Goal: Task Accomplishment & Management: Manage account settings

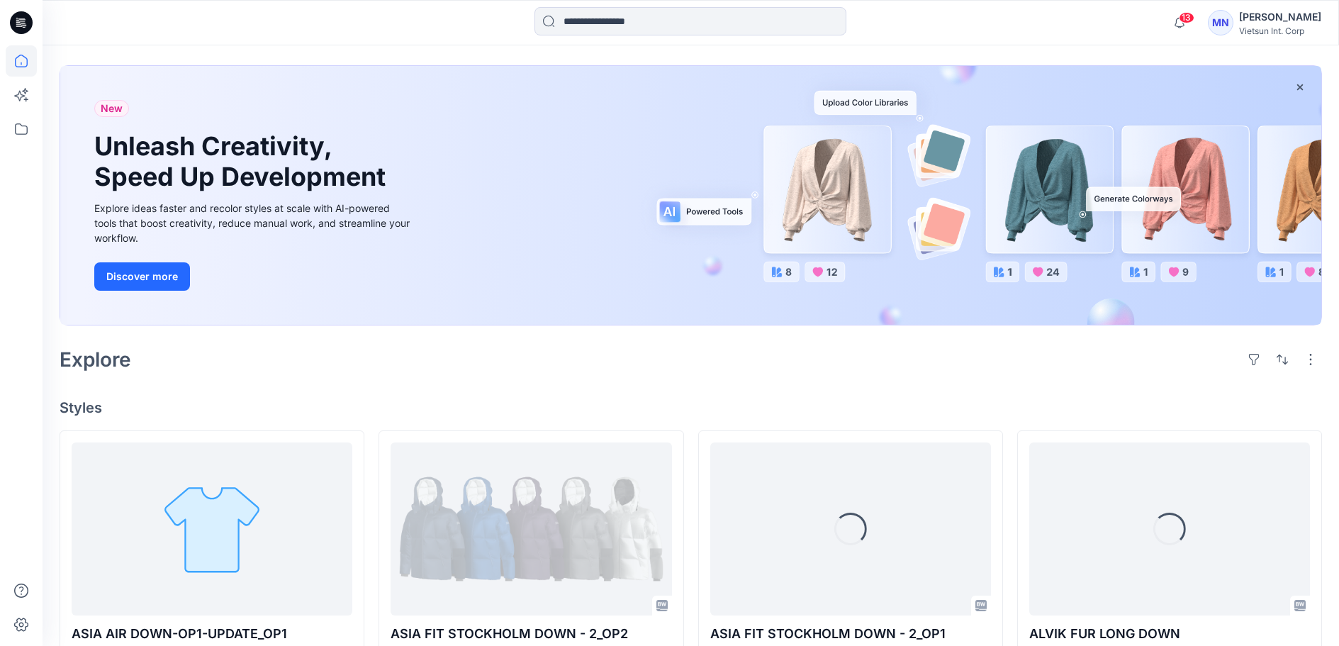
scroll to position [213, 0]
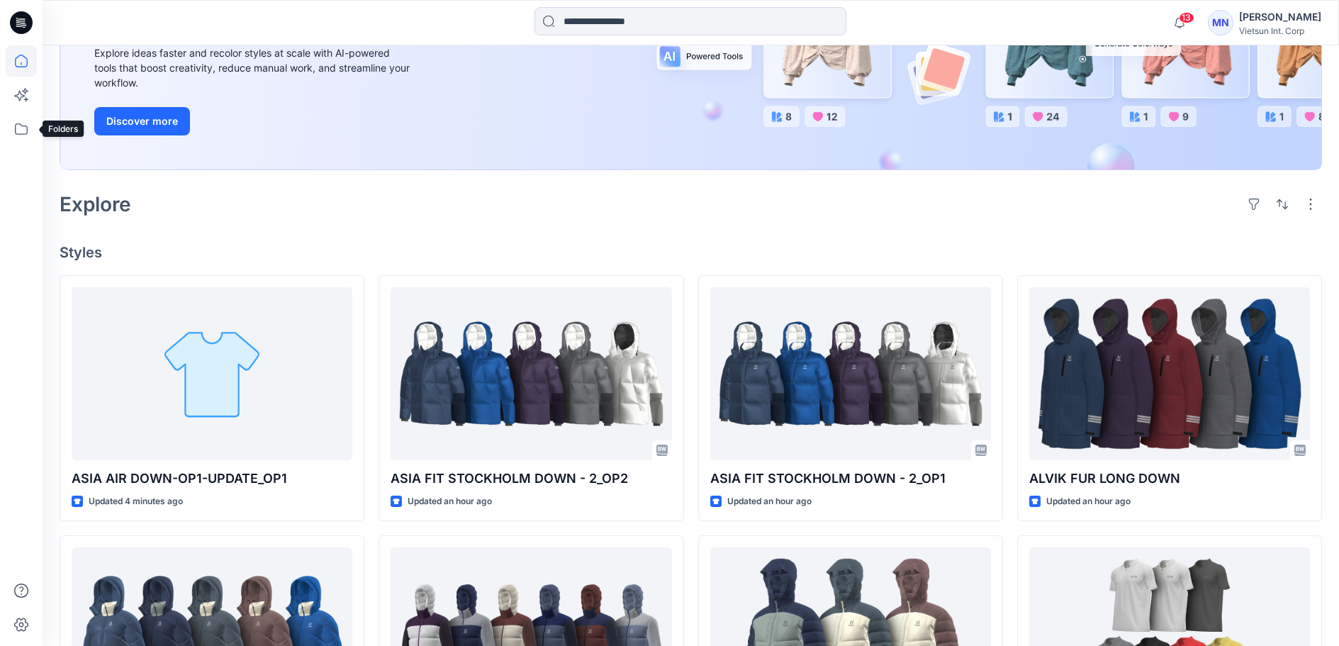
drag, startPoint x: 21, startPoint y: 130, endPoint x: 42, endPoint y: 133, distance: 21.6
click at [21, 130] on icon at bounding box center [21, 128] width 31 height 31
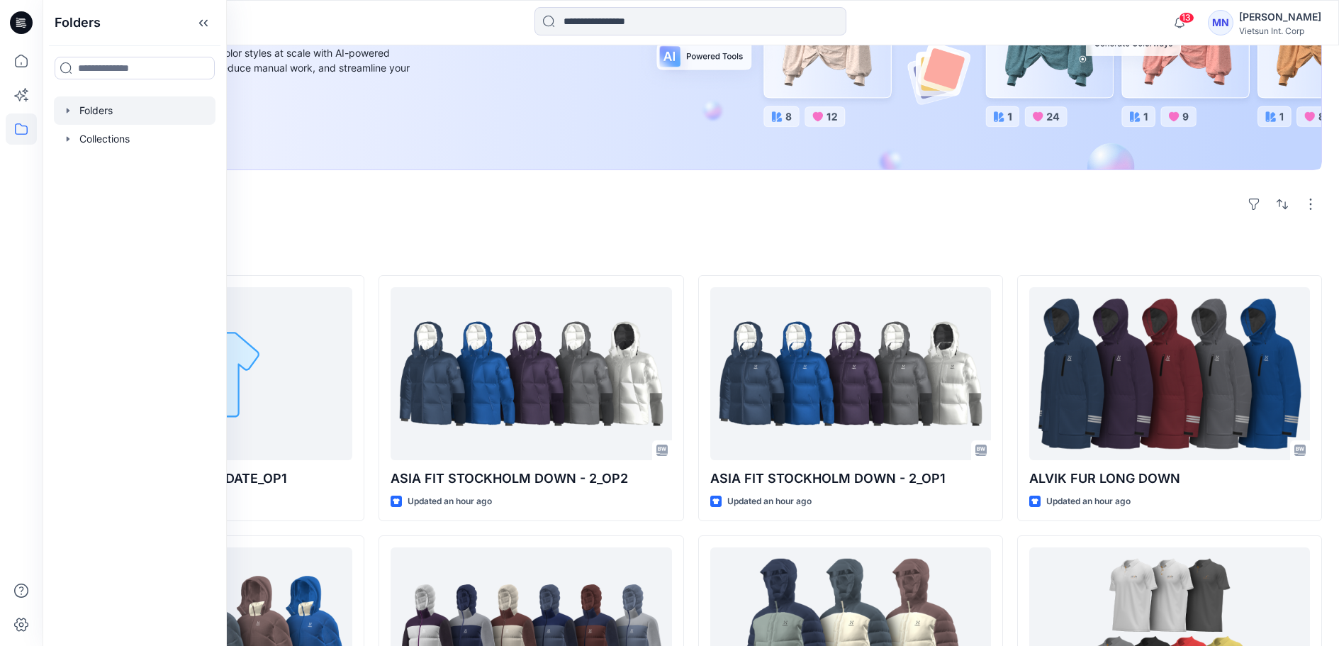
click at [130, 123] on div at bounding box center [135, 110] width 162 height 28
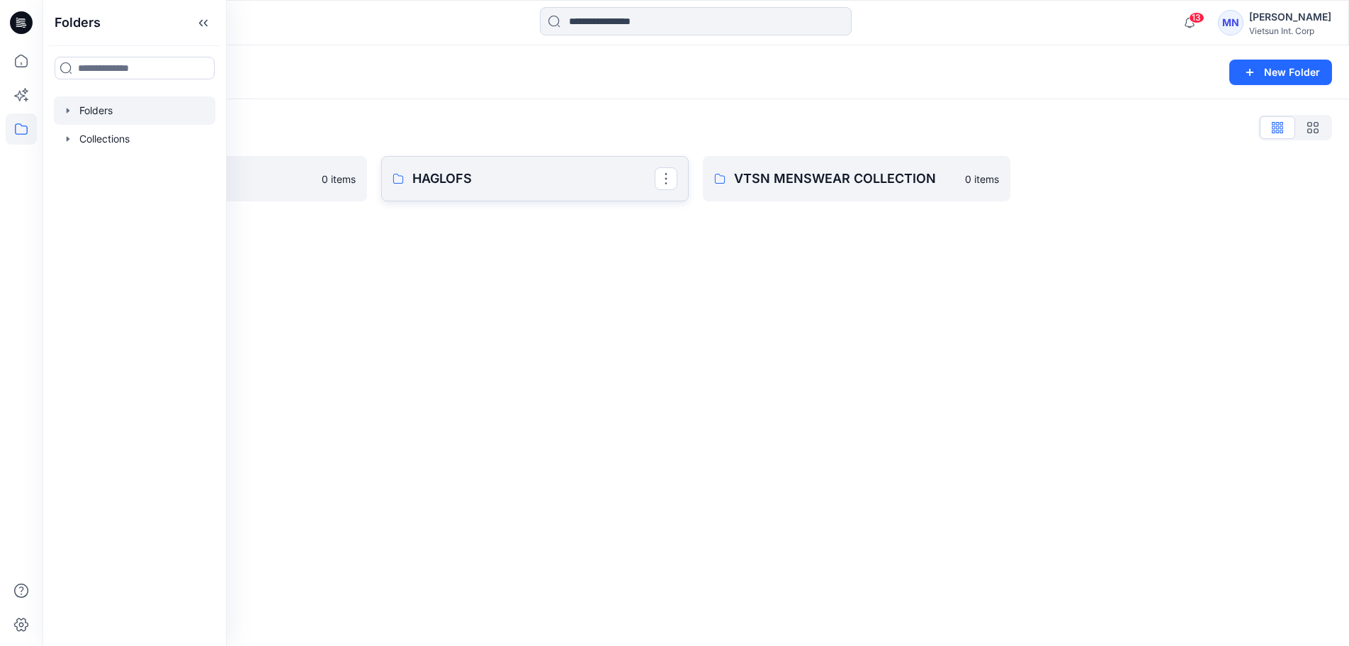
click at [453, 183] on p "HAGLOFS" at bounding box center [533, 179] width 242 height 20
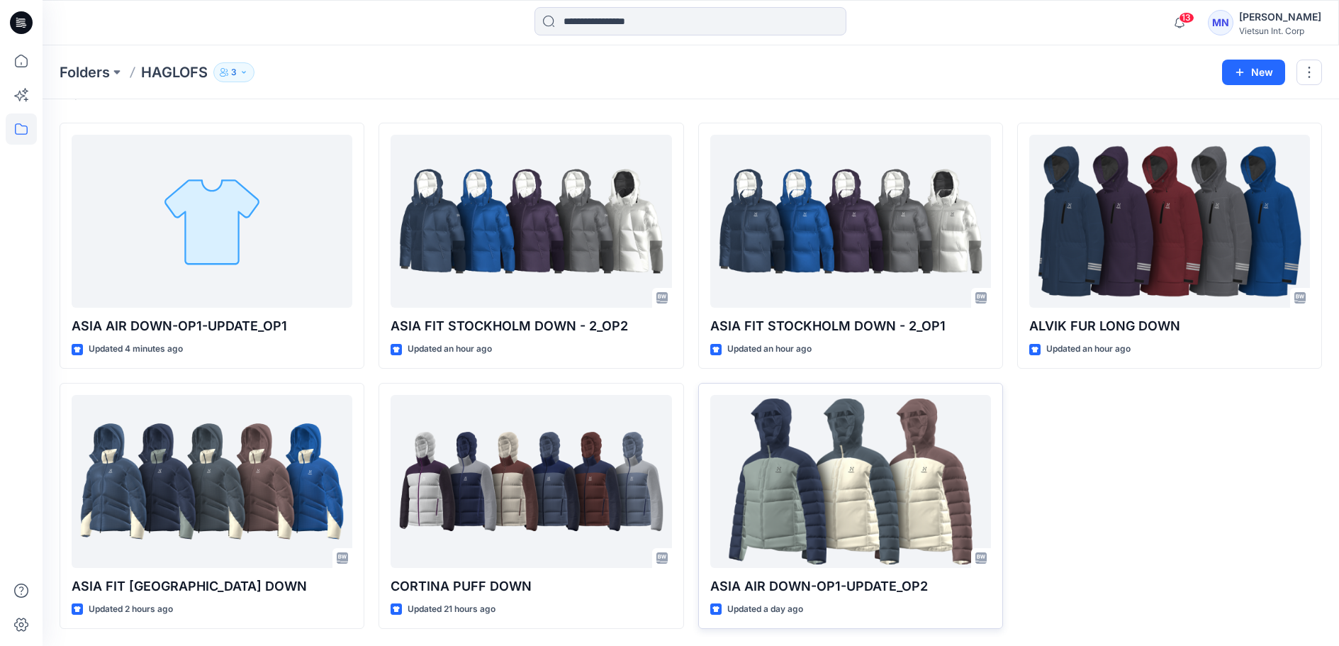
scroll to position [81, 0]
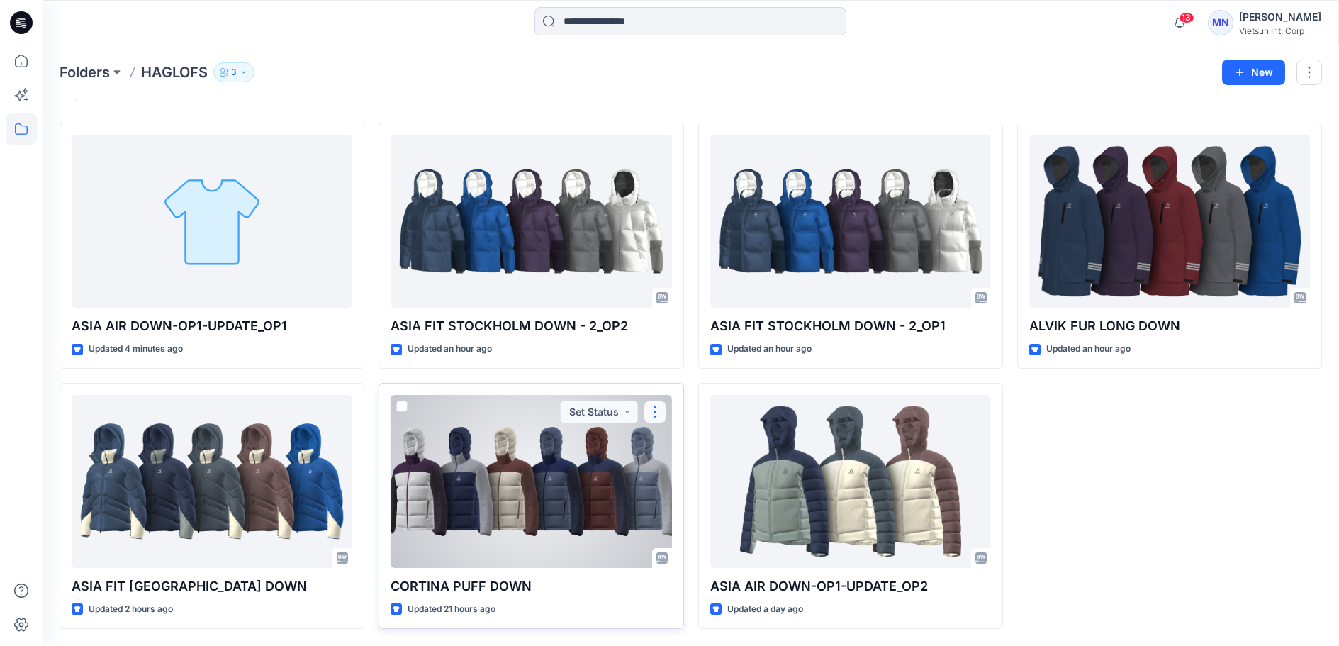
click at [658, 400] on button "button" at bounding box center [654, 411] width 23 height 23
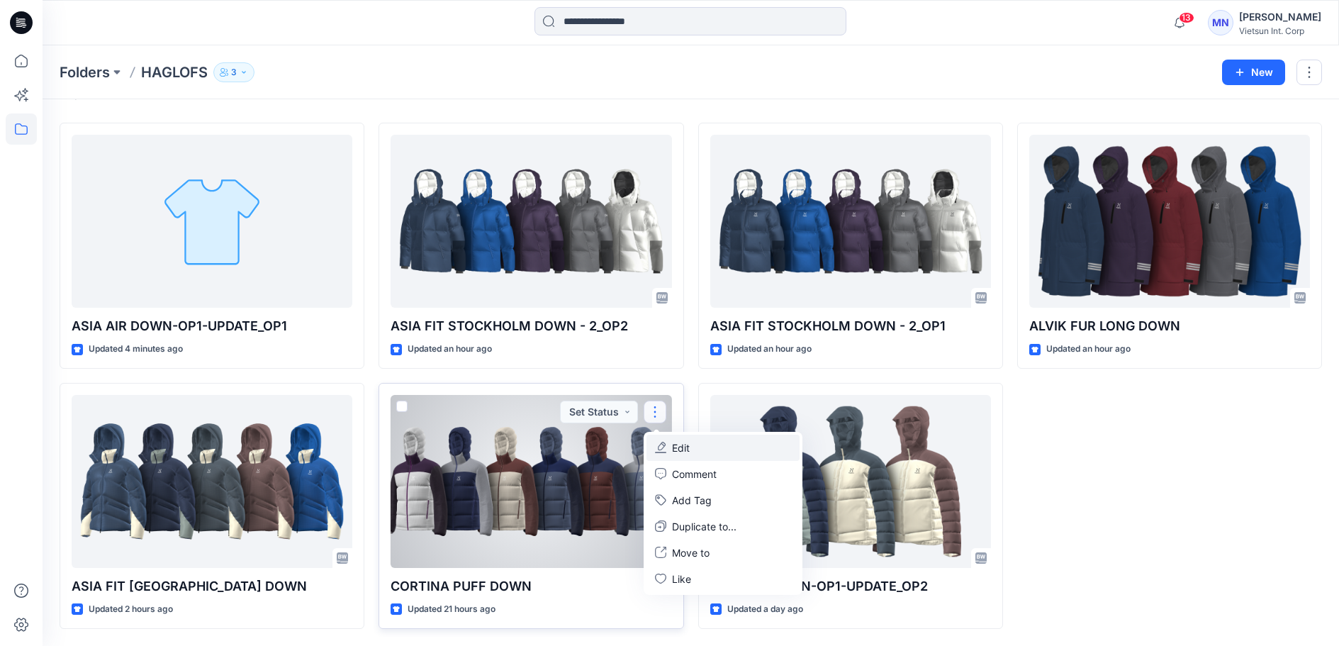
click at [684, 441] on p "Edit" at bounding box center [681, 447] width 18 height 15
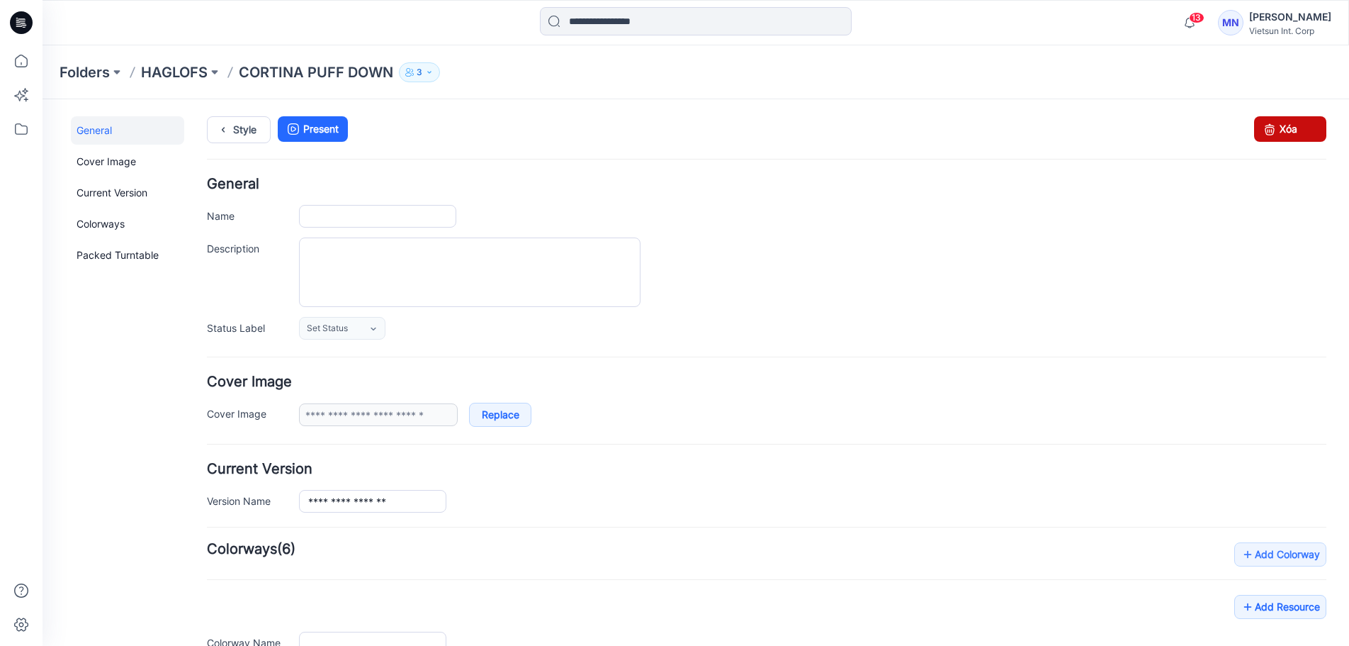
type input "**********"
type input "**"
type input "**********"
click at [1263, 130] on icon at bounding box center [1270, 129] width 20 height 26
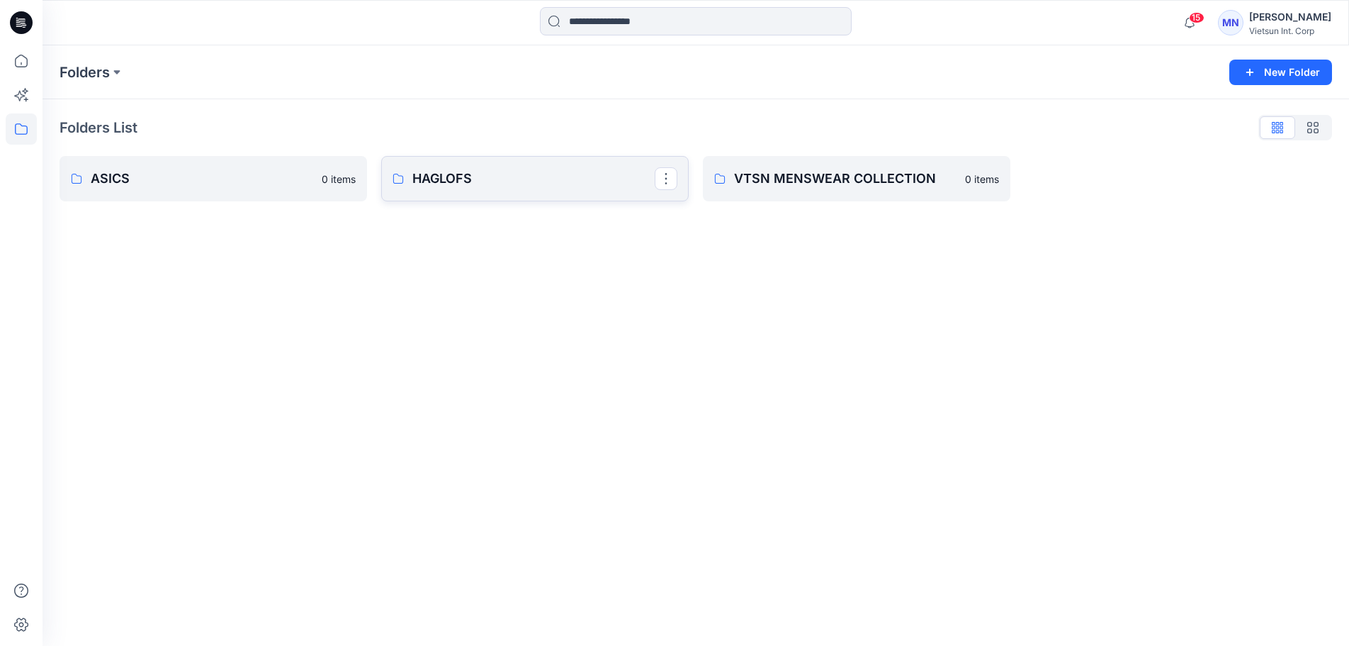
click at [451, 188] on p "HAGLOFS" at bounding box center [533, 179] width 242 height 20
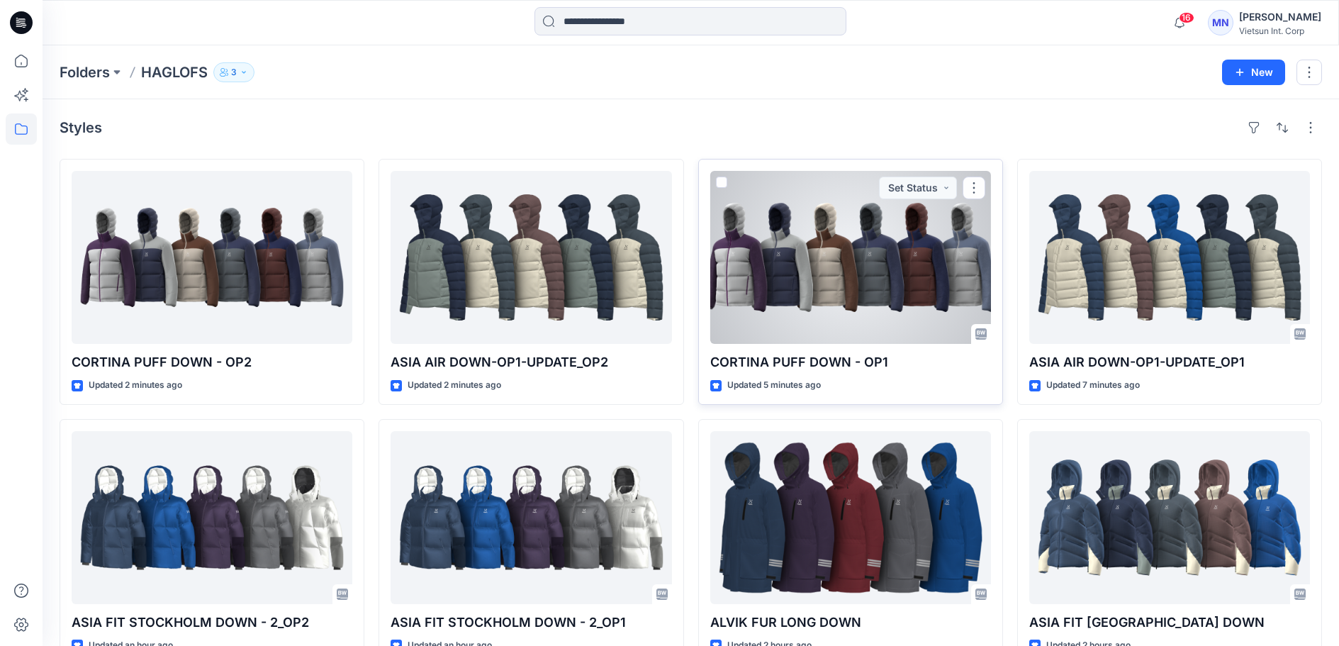
scroll to position [81, 0]
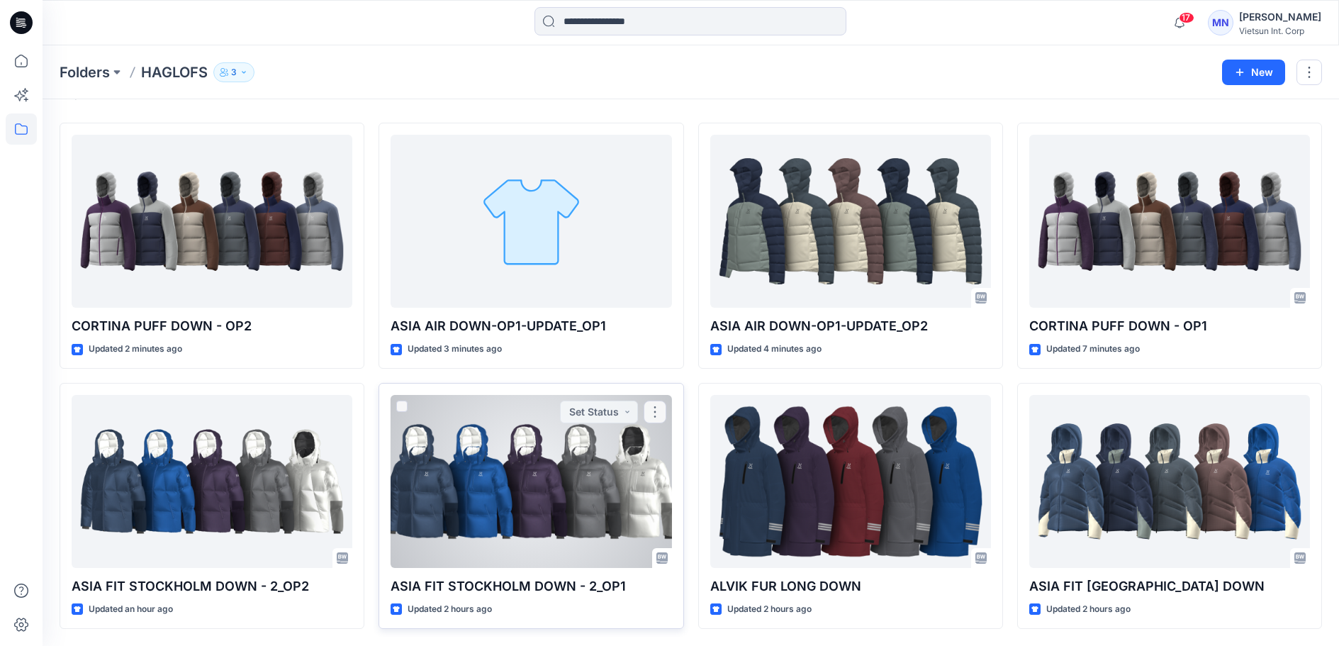
scroll to position [81, 0]
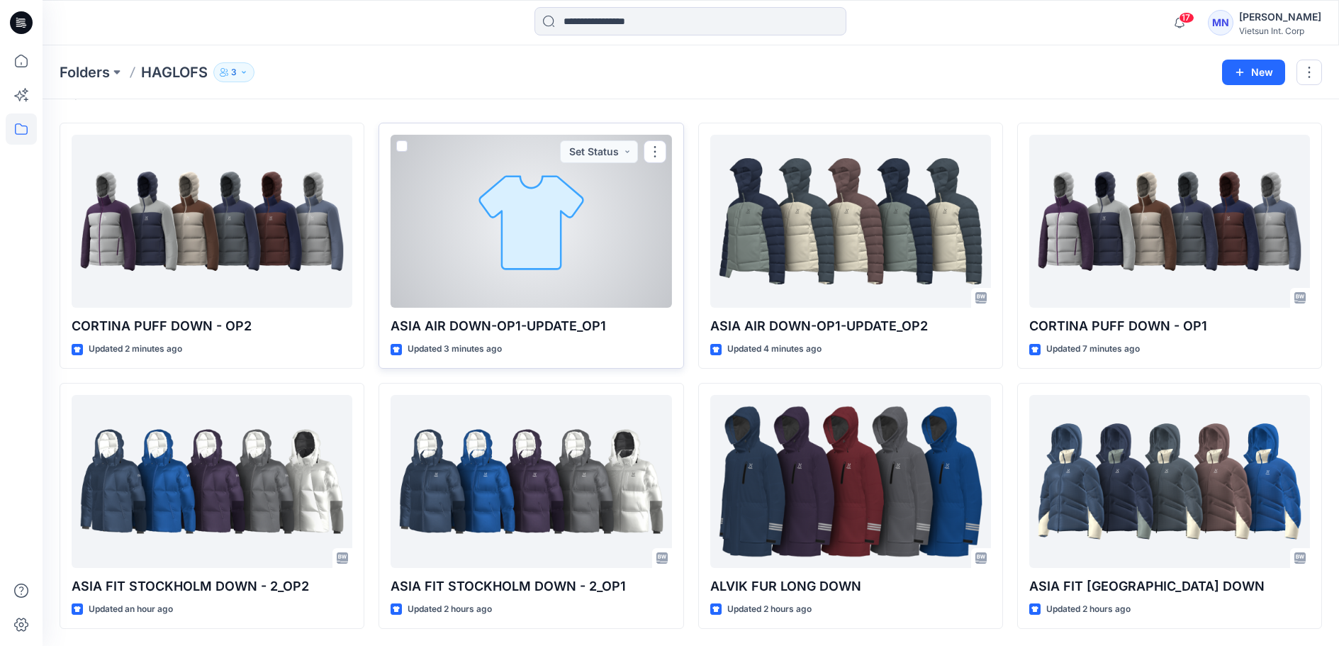
click at [568, 342] on div "Updated 3 minutes ago" at bounding box center [530, 349] width 281 height 15
